Goal: Task Accomplishment & Management: Manage account settings

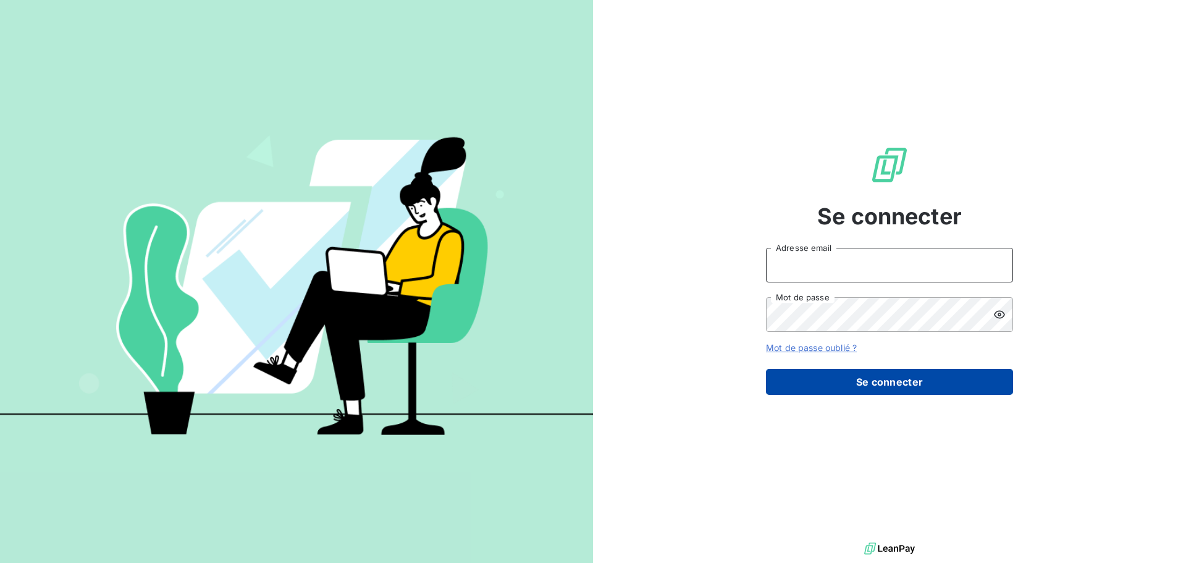
type input "[PERSON_NAME][EMAIL_ADDRESS][PERSON_NAME][DOMAIN_NAME]"
drag, startPoint x: 823, startPoint y: 375, endPoint x: 850, endPoint y: 372, distance: 27.4
click at [823, 375] on button "Se connecter" at bounding box center [889, 382] width 247 height 26
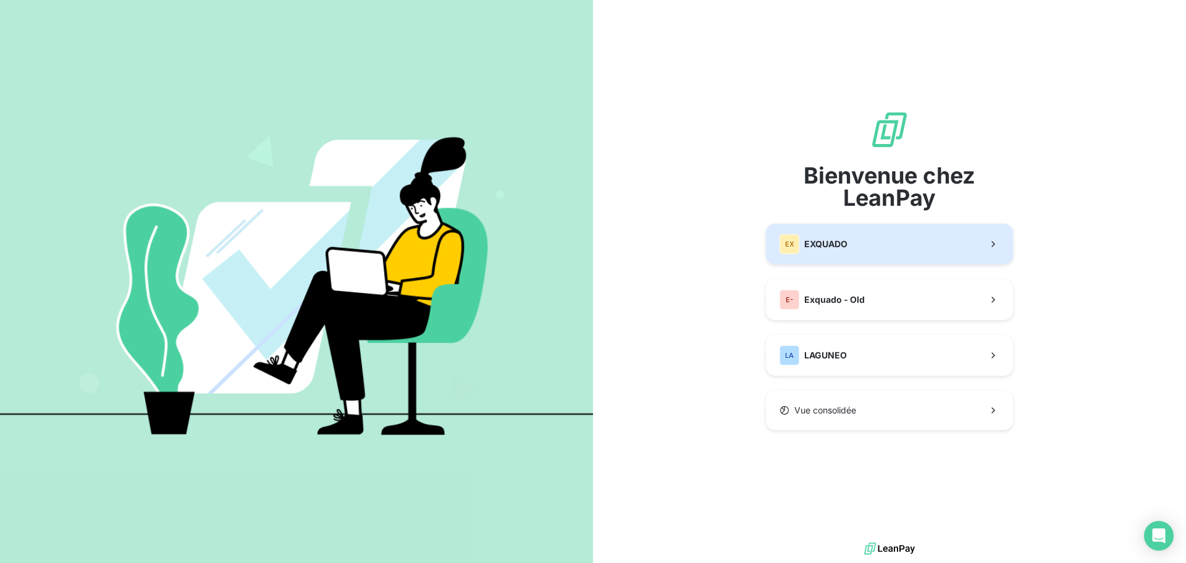
click at [867, 228] on button "EX EXQUADO" at bounding box center [889, 244] width 247 height 41
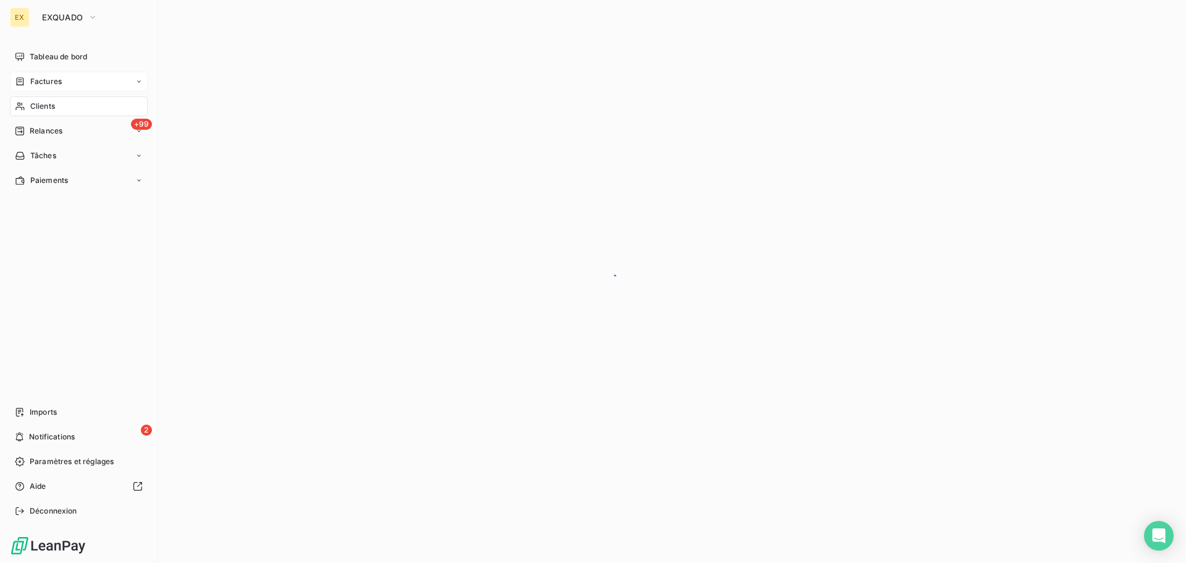
click at [33, 80] on span "Factures" at bounding box center [46, 81] width 32 height 11
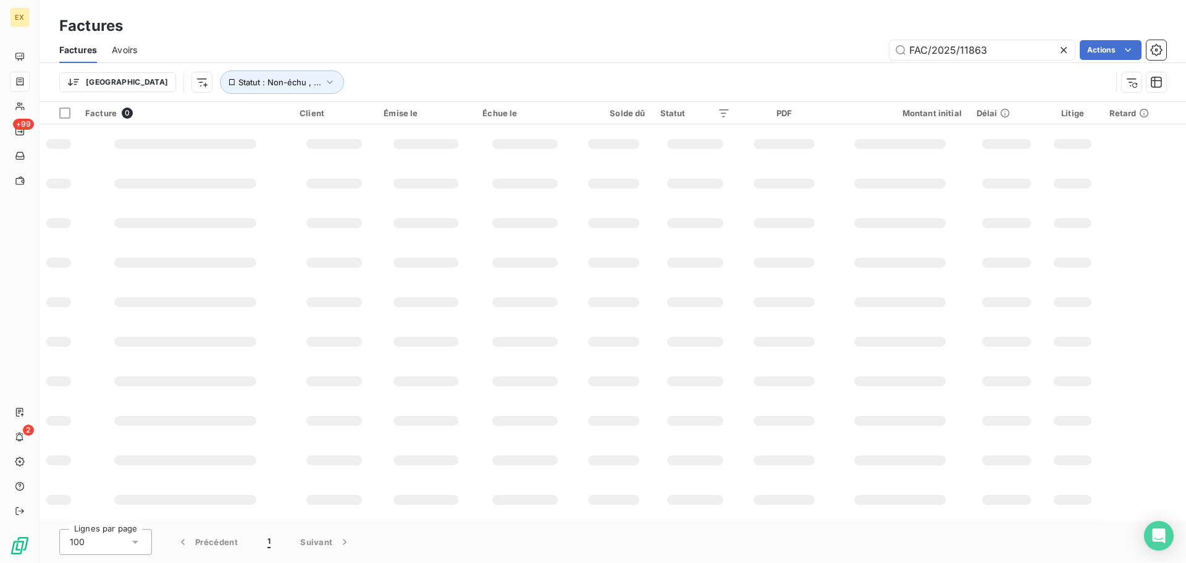
type input "FAC/2025/11863"
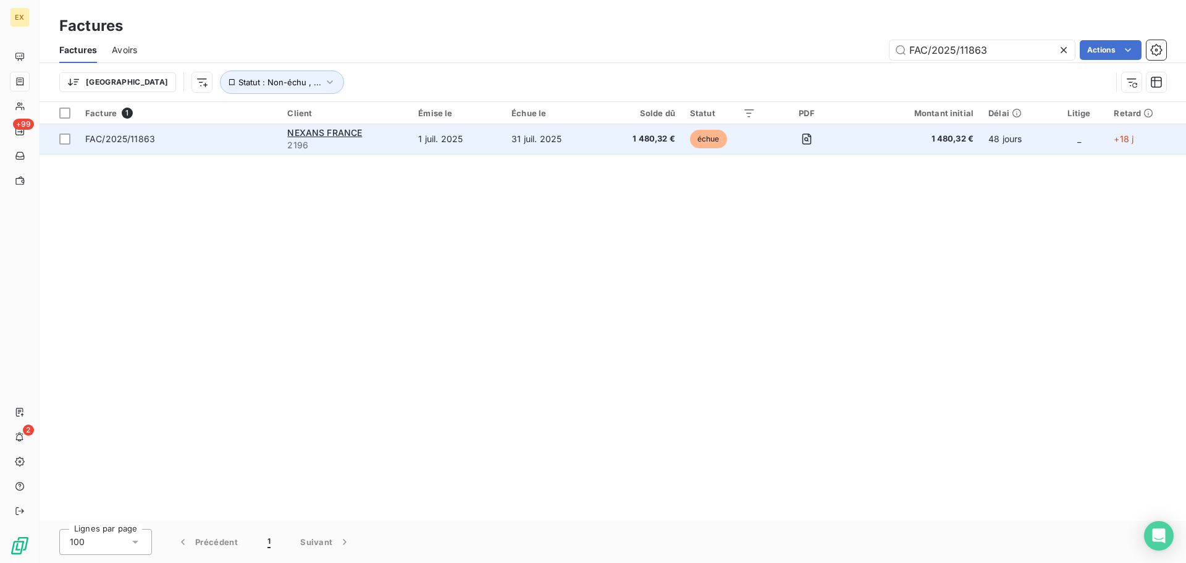
click at [164, 135] on span "FAC/2025/11863" at bounding box center [178, 139] width 187 height 12
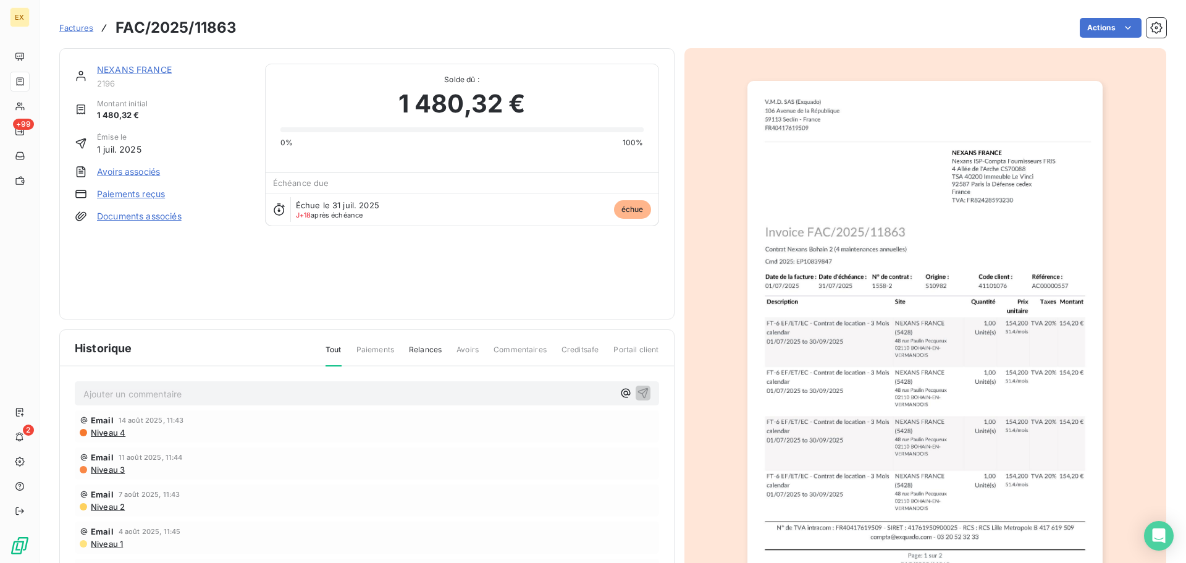
click at [149, 191] on link "Paiements reçus" at bounding box center [131, 194] width 68 height 12
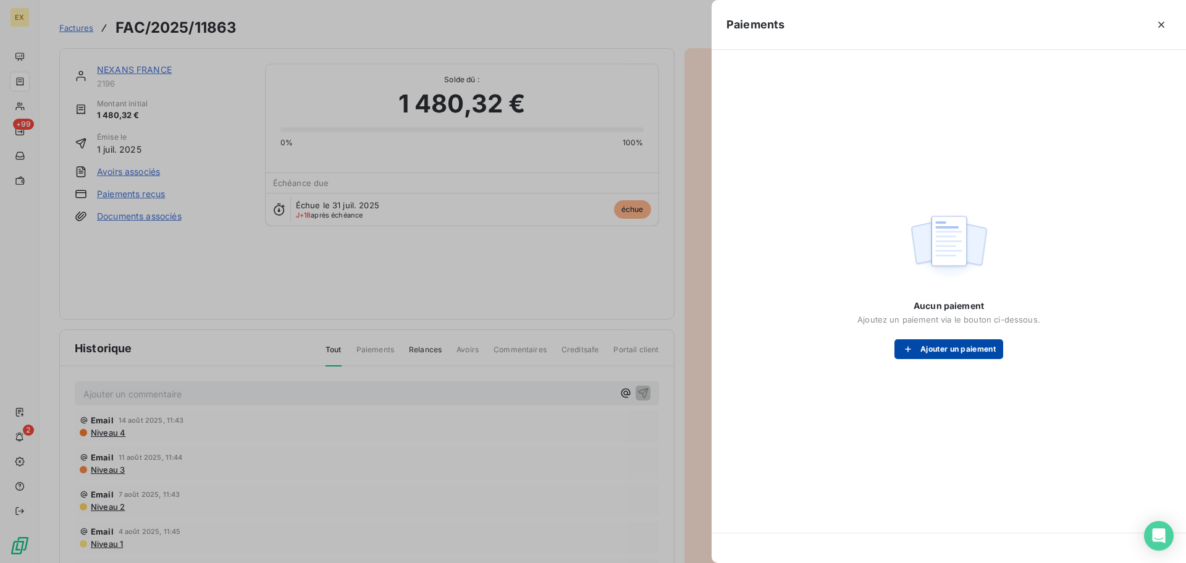
click at [955, 348] on button "Ajouter un paiement" at bounding box center [949, 349] width 109 height 20
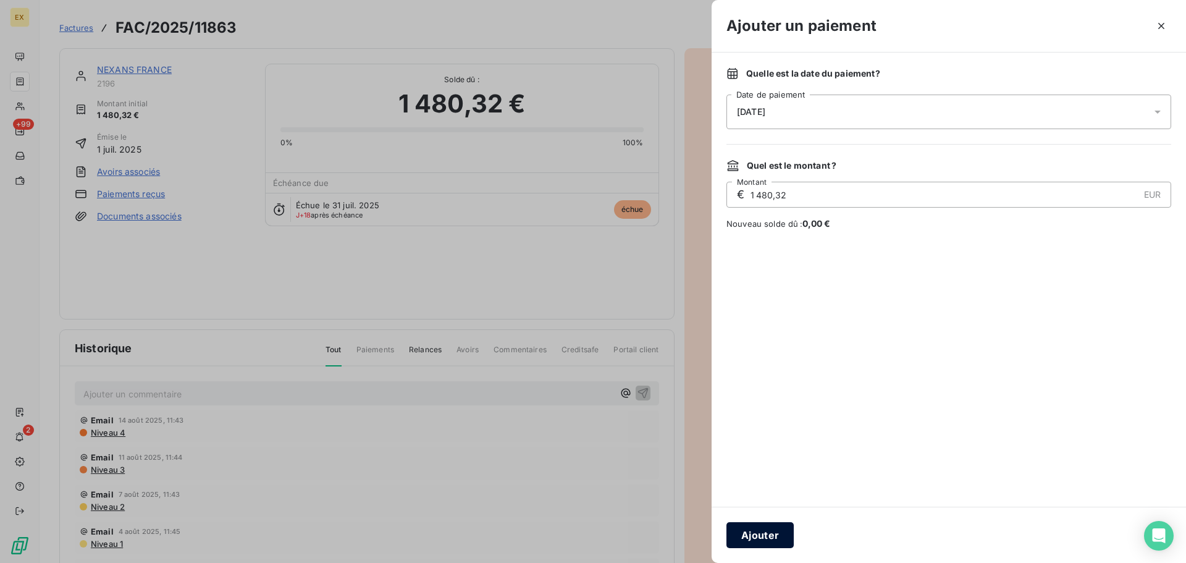
click at [752, 527] on button "Ajouter" at bounding box center [759, 535] width 67 height 26
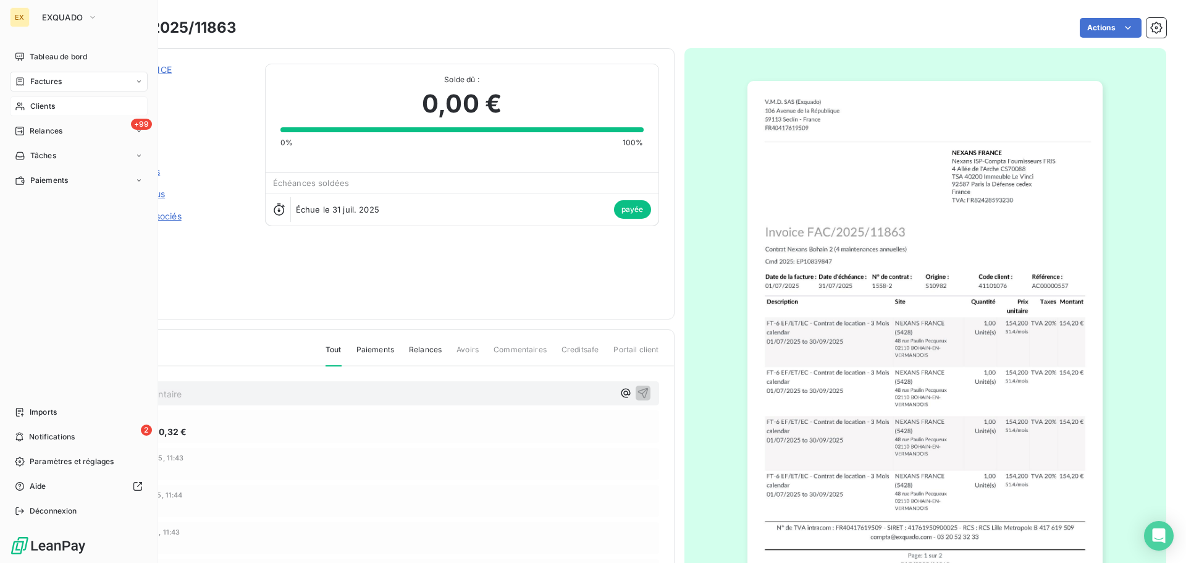
click at [60, 104] on div "Clients" at bounding box center [79, 106] width 138 height 20
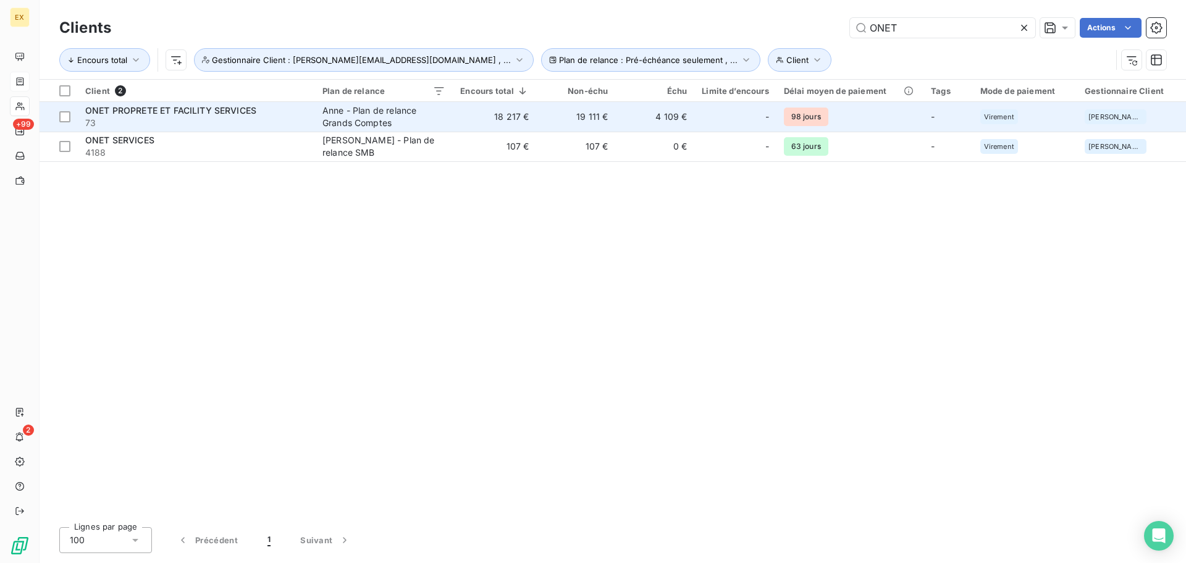
type input "ONET"
click at [140, 107] on span "ONET PROPRETE ET FACILITY SERVICES" at bounding box center [170, 110] width 171 height 11
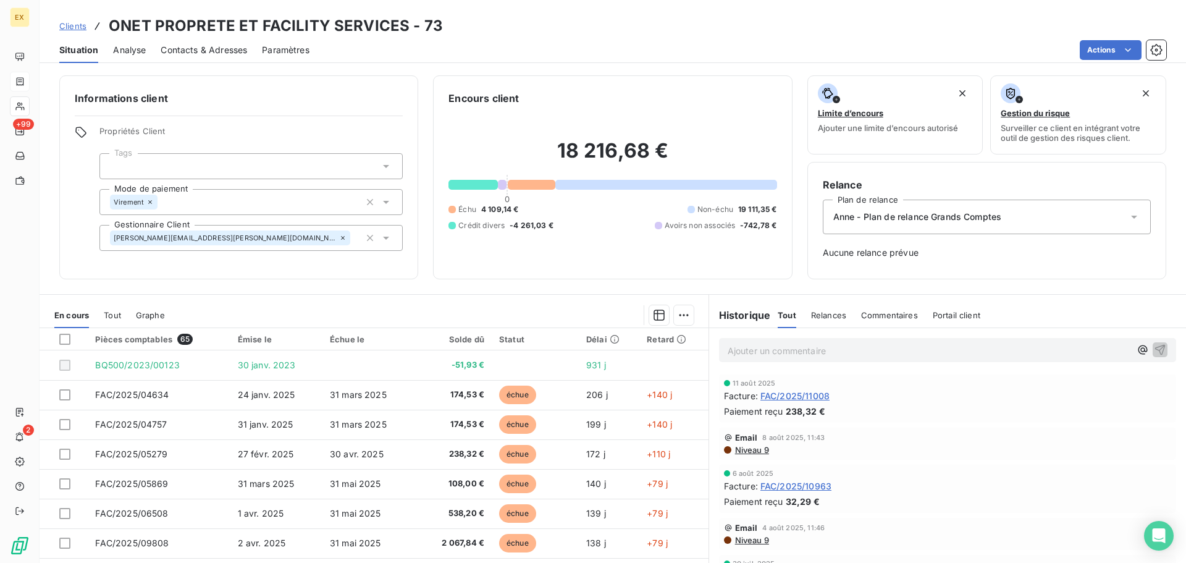
click at [211, 48] on span "Contacts & Adresses" at bounding box center [204, 50] width 86 height 12
